Goal: Information Seeking & Learning: Learn about a topic

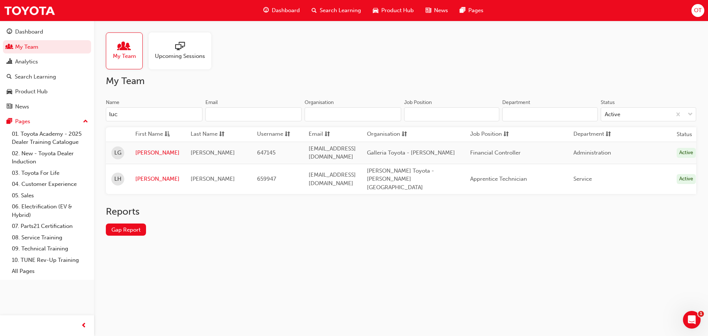
click at [326, 8] on span "Search Learning" at bounding box center [340, 10] width 41 height 8
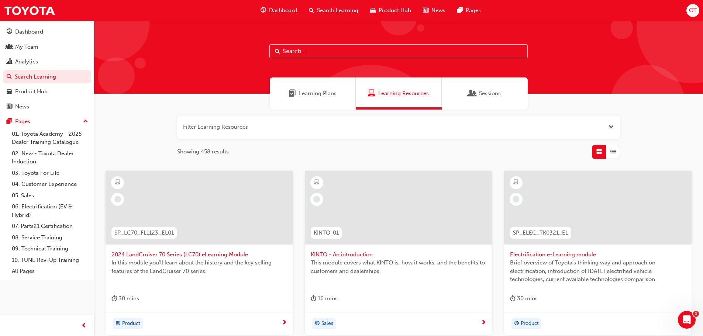
click at [320, 48] on input "text" at bounding box center [398, 51] width 258 height 14
type input "tfl"
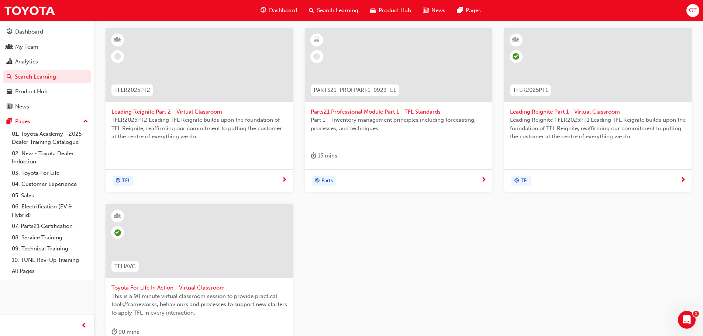
scroll to position [247, 0]
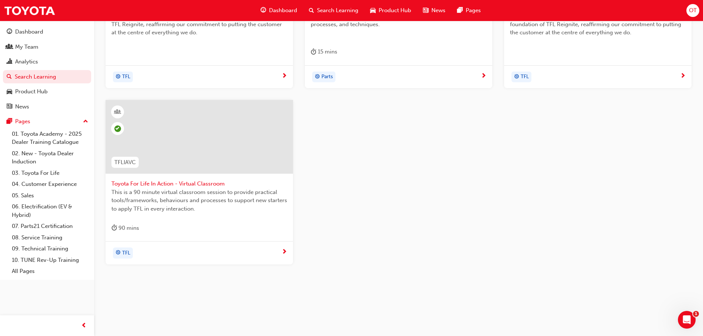
click at [209, 184] on span "Toyota For Life In Action - Virtual Classroom" at bounding box center [199, 184] width 176 height 8
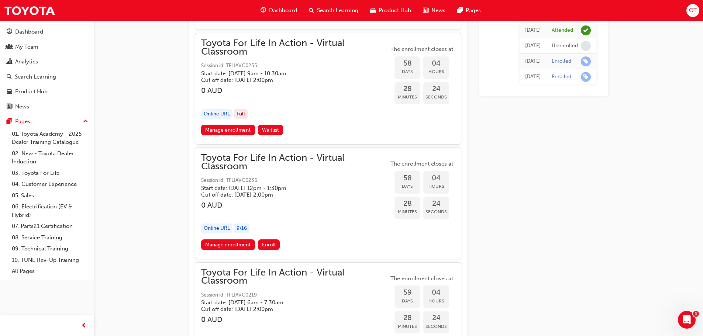
scroll to position [8241, 0]
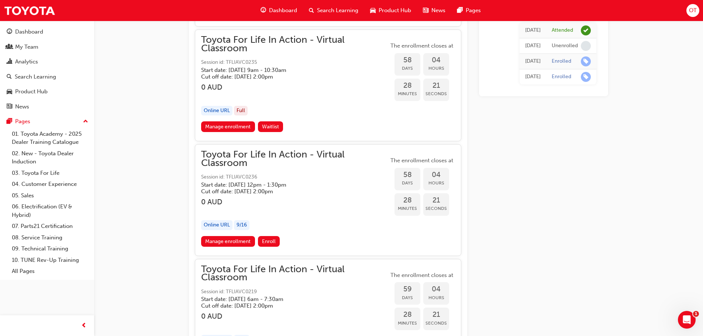
click at [334, 156] on span "Toyota For Life In Action - Virtual Classroom" at bounding box center [294, 159] width 187 height 17
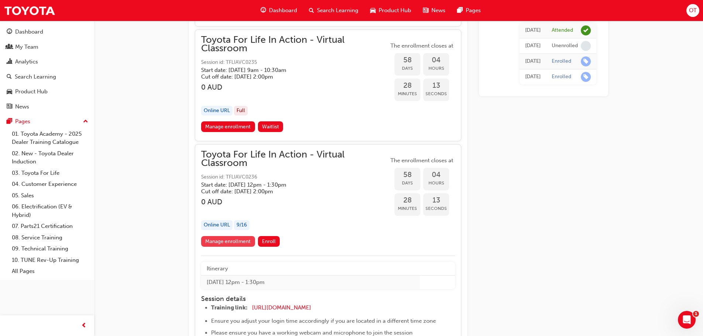
click at [246, 245] on link "Manage enrollment" at bounding box center [228, 241] width 54 height 11
